Goal: Navigation & Orientation: Find specific page/section

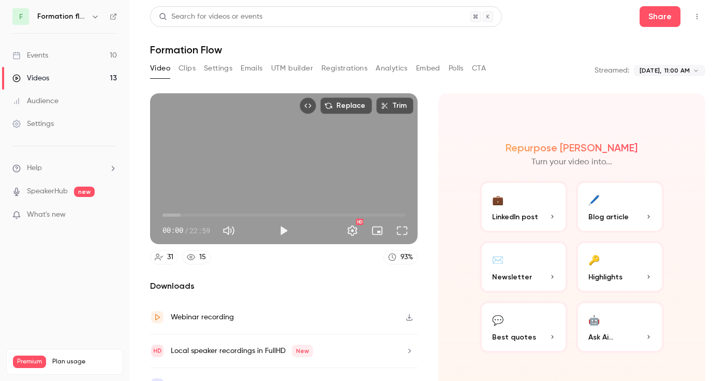
click at [45, 49] on link "Events 10" at bounding box center [64, 55] width 129 height 23
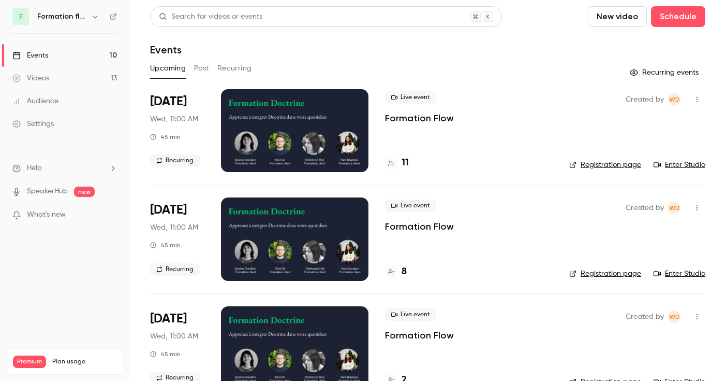
click at [76, 19] on h6 "Formation flow" at bounding box center [62, 16] width 50 height 10
click at [92, 19] on icon "button" at bounding box center [95, 16] width 8 height 8
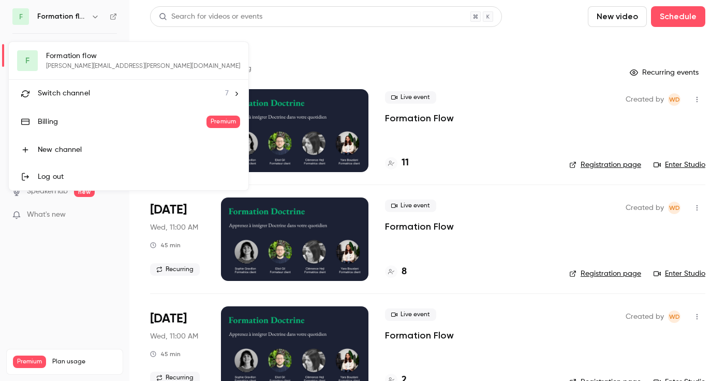
click at [71, 90] on span "Switch channel" at bounding box center [64, 93] width 52 height 11
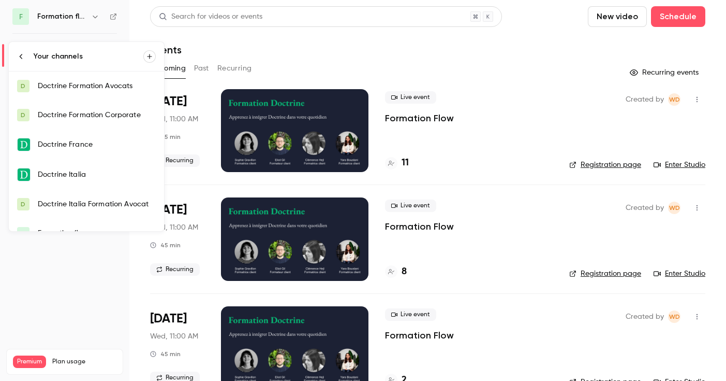
click at [83, 95] on link "D Doctrine Formation Avocats" at bounding box center [86, 85] width 155 height 29
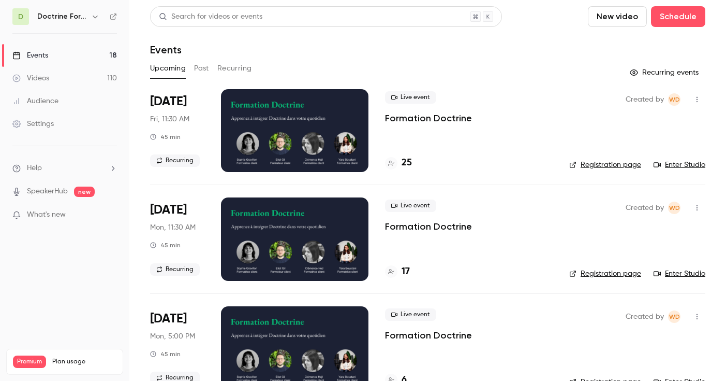
click at [274, 118] on div at bounding box center [295, 130] width 148 height 83
click at [604, 165] on link "Registration page" at bounding box center [606, 164] width 72 height 10
